Goal: Information Seeking & Learning: Learn about a topic

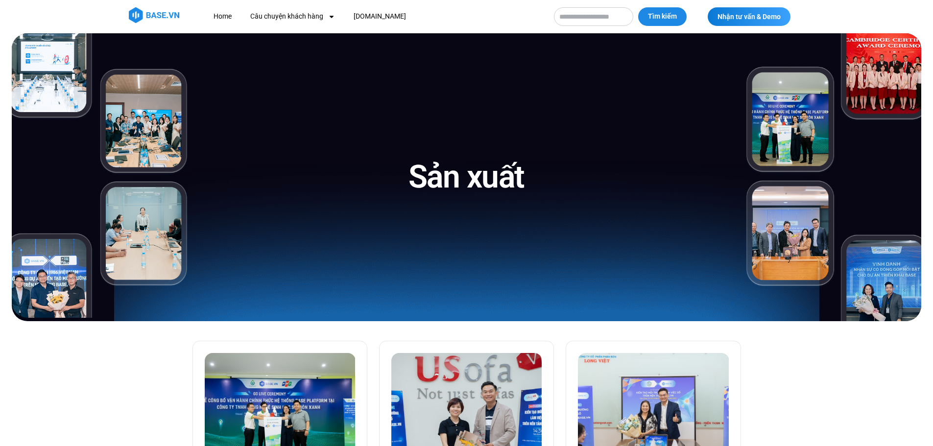
click at [141, 127] on img at bounding box center [101, 175] width 178 height 285
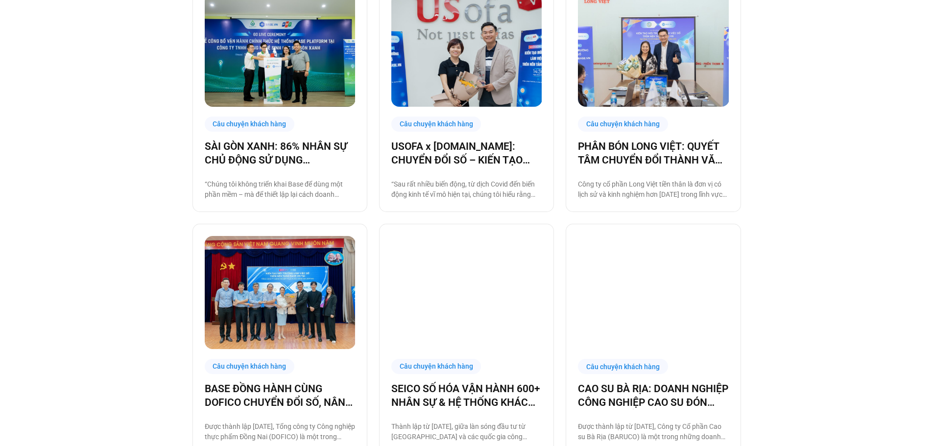
scroll to position [392, 0]
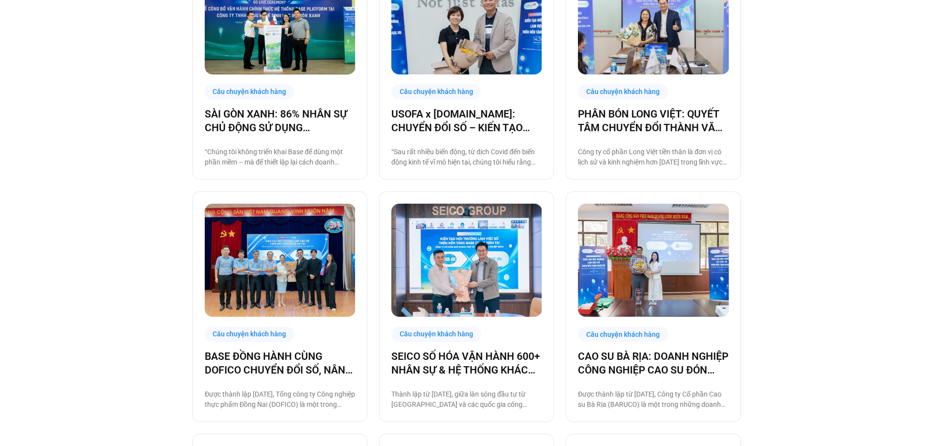
click at [229, 233] on img at bounding box center [280, 260] width 151 height 113
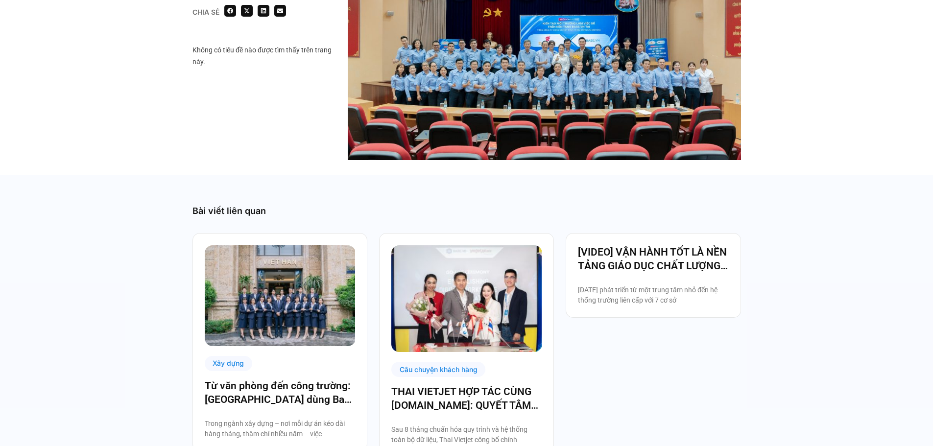
scroll to position [1764, 0]
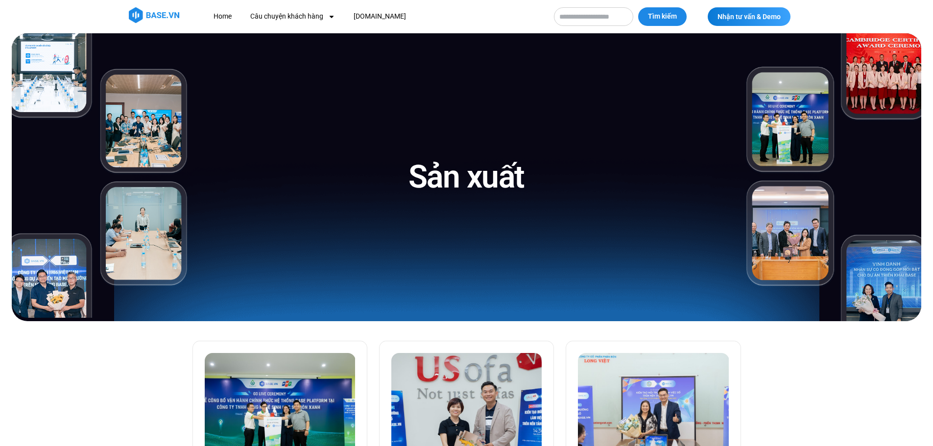
click at [892, 93] on img at bounding box center [833, 177] width 178 height 288
click at [878, 73] on img at bounding box center [833, 177] width 178 height 288
click at [798, 238] on img at bounding box center [833, 177] width 178 height 288
click at [796, 131] on img at bounding box center [833, 177] width 178 height 288
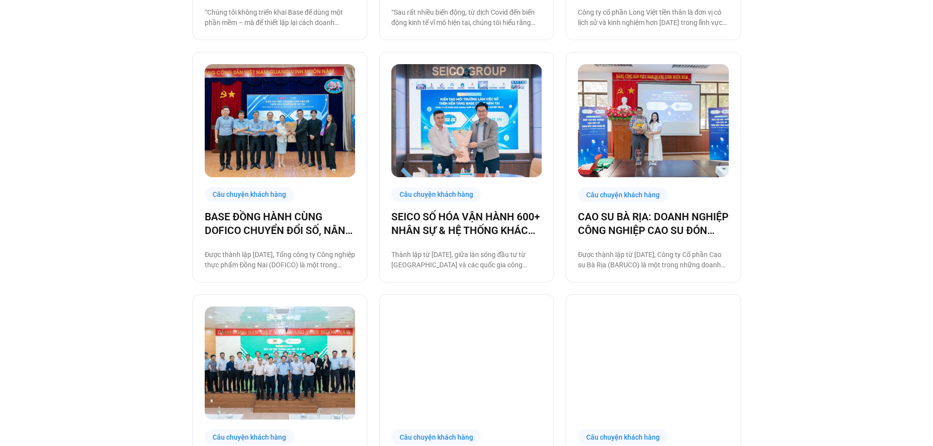
scroll to position [539, 0]
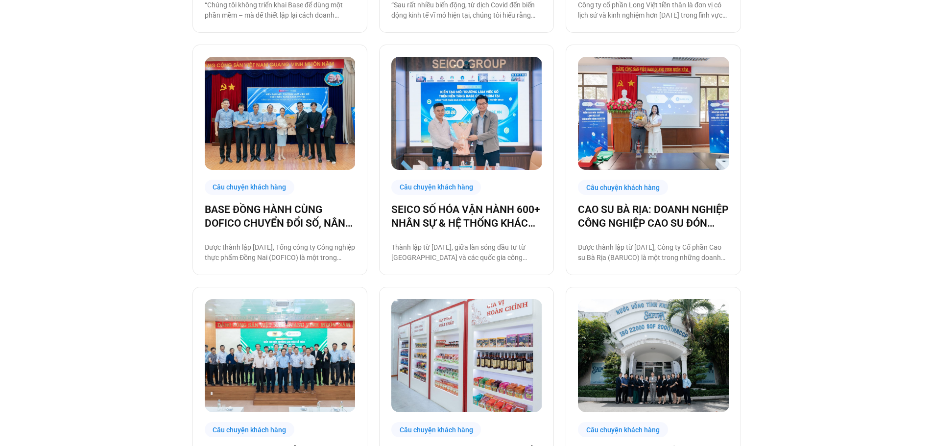
click at [242, 319] on img at bounding box center [280, 355] width 151 height 113
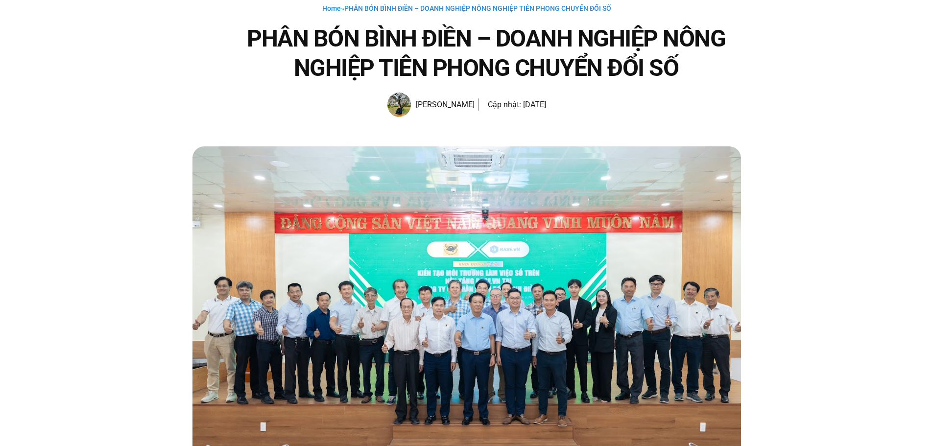
scroll to position [147, 0]
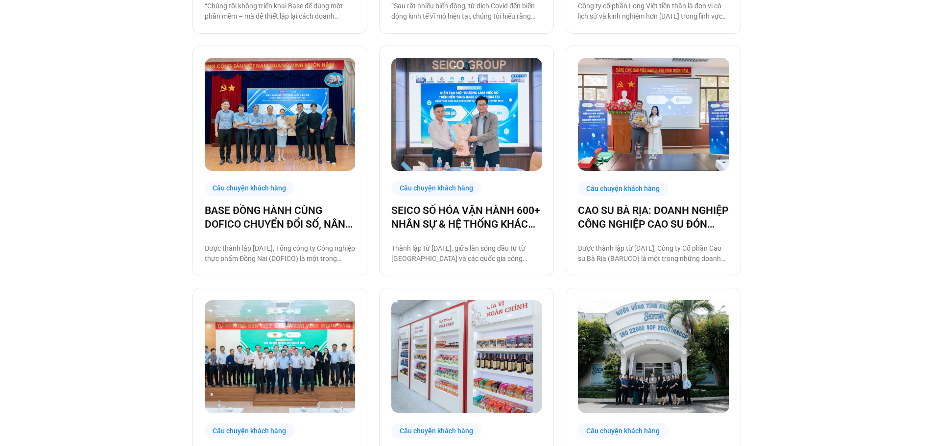
click at [622, 350] on img at bounding box center [653, 356] width 151 height 113
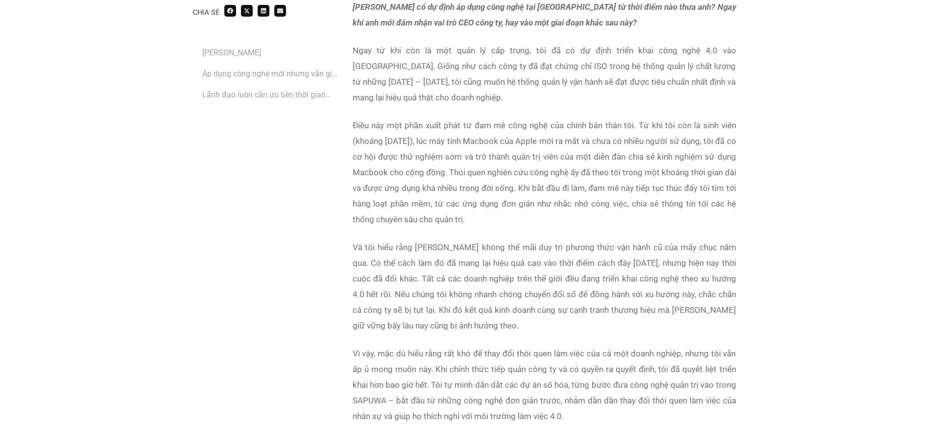
scroll to position [1372, 0]
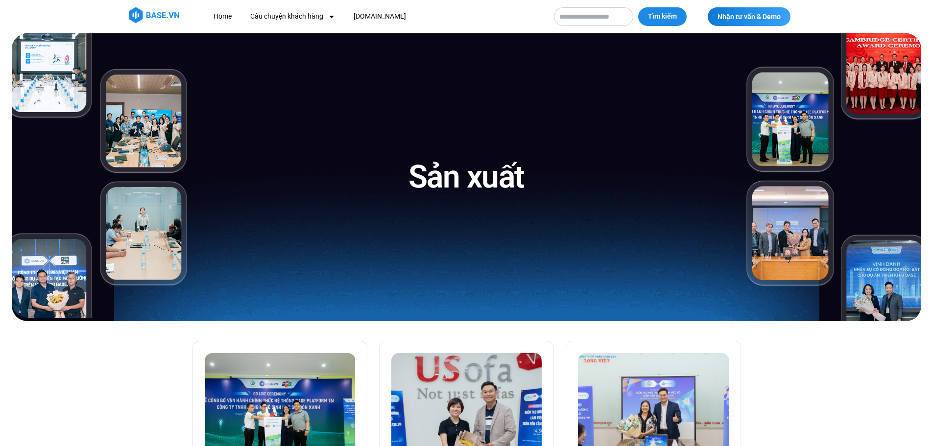
click at [140, 125] on img at bounding box center [101, 175] width 178 height 285
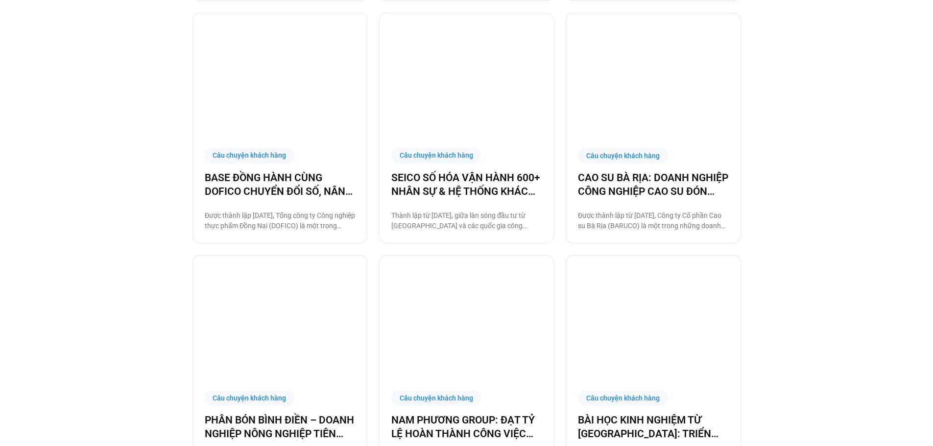
scroll to position [637, 0]
